Goal: Navigation & Orientation: Find specific page/section

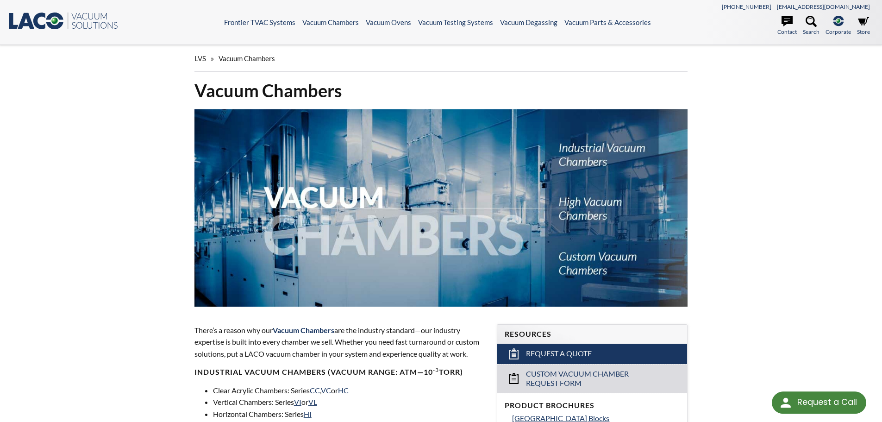
select select "Language Translate Widget"
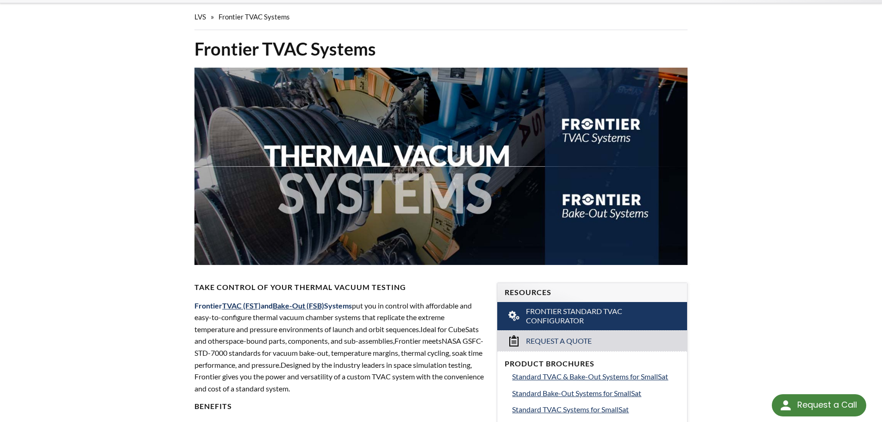
scroll to position [93, 0]
